Goal: Task Accomplishment & Management: Manage account settings

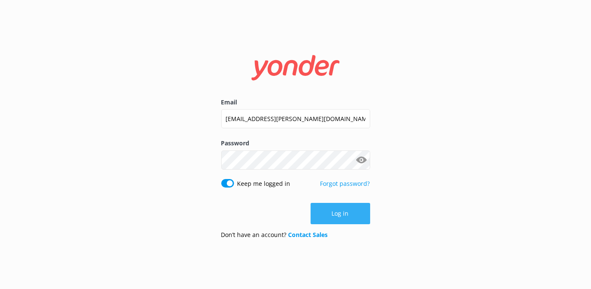
click at [341, 215] on button "Log in" at bounding box center [341, 213] width 60 height 21
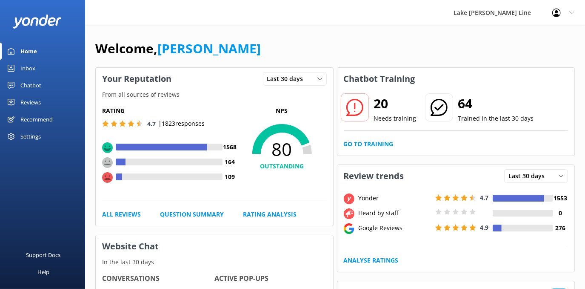
click at [34, 138] on div "Settings" at bounding box center [30, 136] width 20 height 17
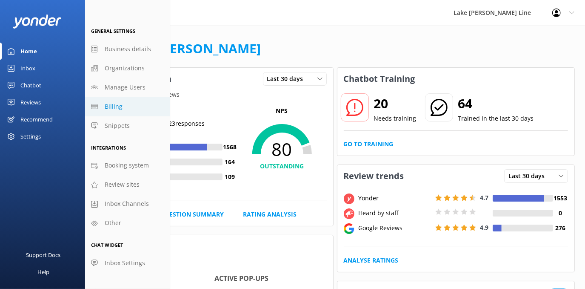
click at [112, 110] on span "Billing" at bounding box center [114, 106] width 18 height 9
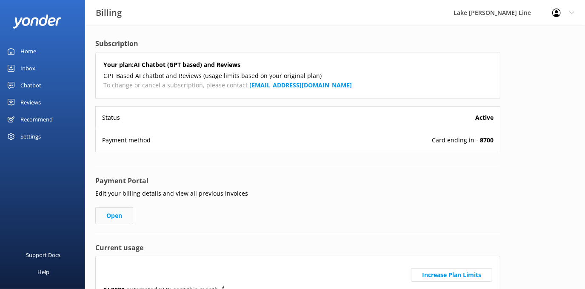
click at [127, 212] on link "Open" at bounding box center [114, 215] width 38 height 17
